Goal: Find contact information: Find contact information

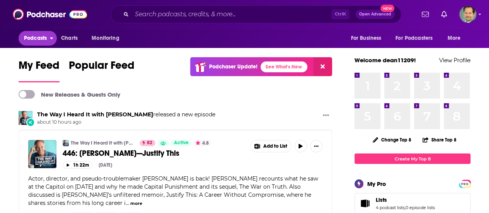
click at [39, 39] on span "Podcasts" at bounding box center [35, 38] width 23 height 11
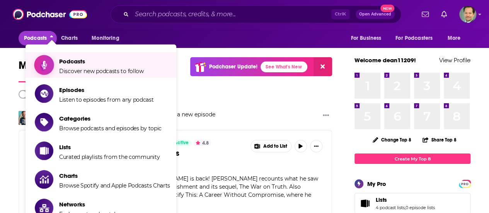
drag, startPoint x: 81, startPoint y: 61, endPoint x: 85, endPoint y: 58, distance: 4.9
click at [85, 58] on span "Podcasts" at bounding box center [101, 61] width 85 height 7
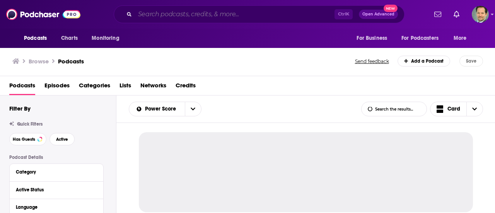
click at [154, 14] on input "Search podcasts, credits, & more..." at bounding box center [234, 14] width 199 height 12
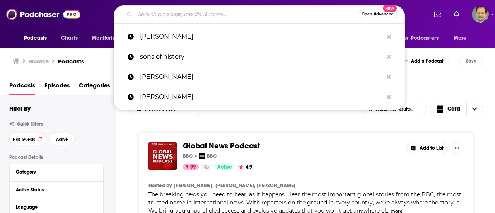
click at [154, 14] on input "Search podcasts, credits, & more..." at bounding box center [246, 14] width 223 height 12
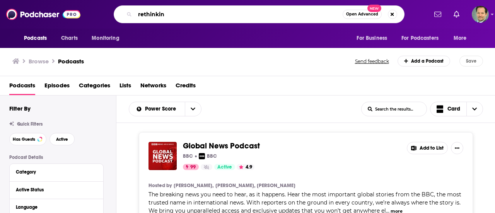
type input "rethinking"
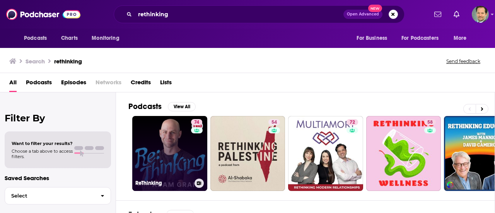
click at [159, 155] on link "74 ReThinking" at bounding box center [169, 153] width 75 height 75
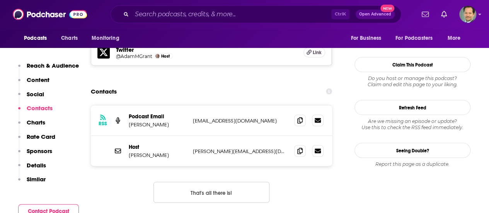
scroll to position [695, 0]
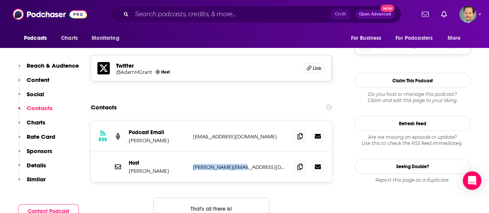
drag, startPoint x: 251, startPoint y: 138, endPoint x: 147, endPoint y: 160, distance: 106.1
click at [192, 151] on div "Host [PERSON_NAME] [PERSON_NAME][EMAIL_ADDRESS][DOMAIN_NAME] [PERSON_NAME][EMAI…" at bounding box center [211, 166] width 241 height 30
copy p "[PERSON_NAME][EMAIL_ADDRESS][DOMAIN_NAME]"
click at [113, 173] on div "RSS Podcast Email [PERSON_NAME] [EMAIL_ADDRESS][DOMAIN_NAME] [EMAIL_ADDRESS][DO…" at bounding box center [211, 176] width 241 height 110
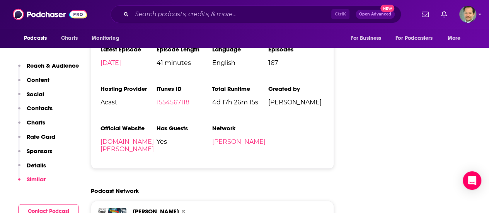
scroll to position [1545, 0]
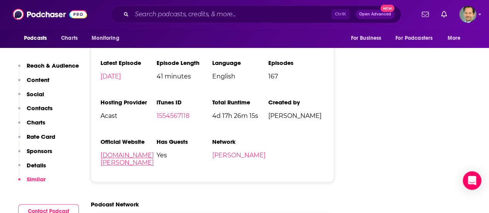
click at [132, 151] on link "[DOMAIN_NAME][PERSON_NAME]" at bounding box center [126, 158] width 53 height 15
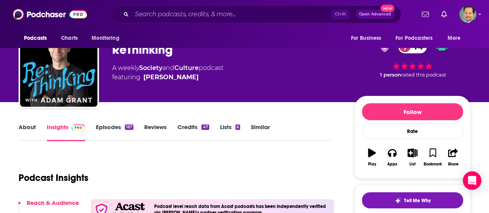
scroll to position [0, 0]
